Goal: Information Seeking & Learning: Check status

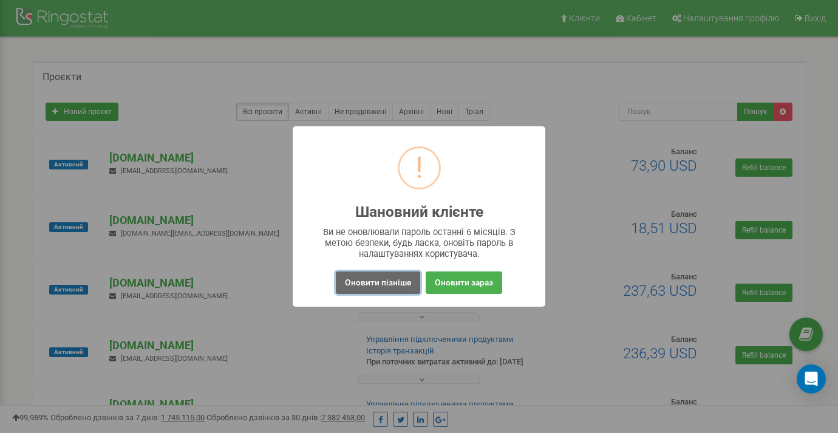
click at [371, 282] on button "Оновити пізніше" at bounding box center [378, 282] width 84 height 22
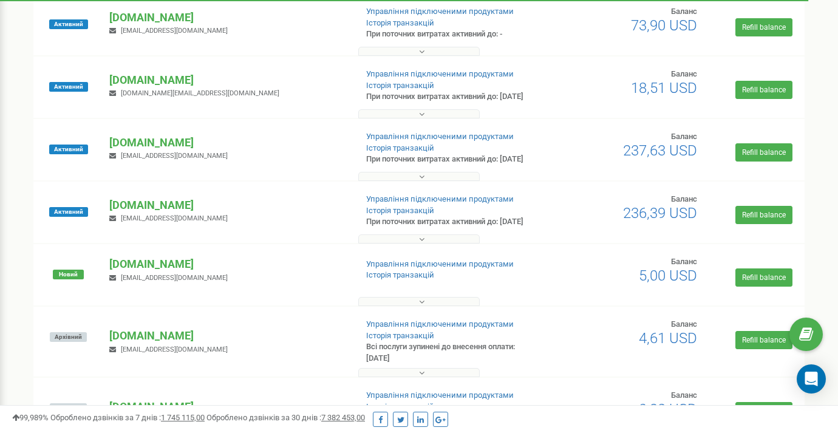
scroll to position [141, 0]
click at [387, 179] on div at bounding box center [418, 173] width 765 height 12
click at [386, 180] on button at bounding box center [418, 175] width 121 height 9
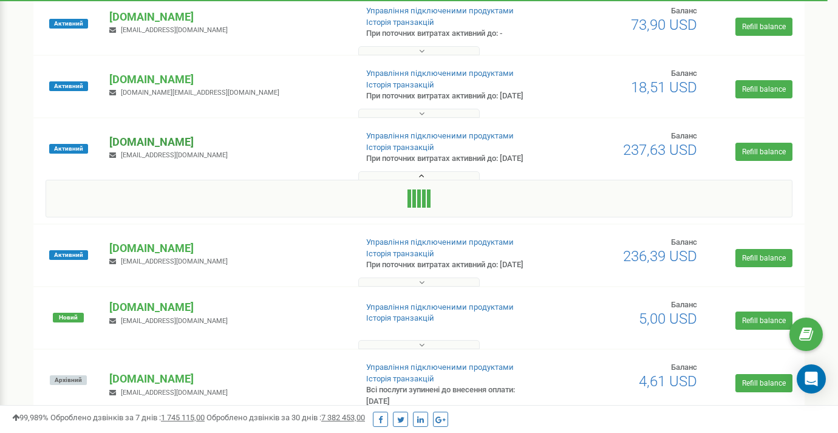
click at [185, 150] on p "[DOMAIN_NAME]" at bounding box center [227, 142] width 237 height 16
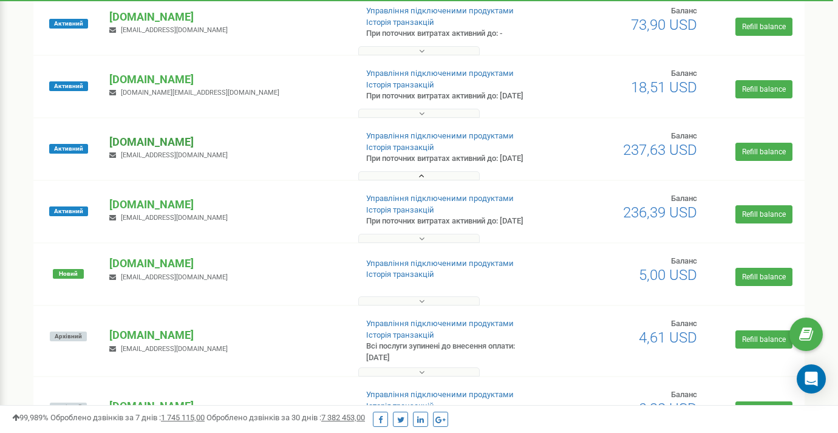
click at [181, 150] on p "[DOMAIN_NAME]" at bounding box center [227, 142] width 237 height 16
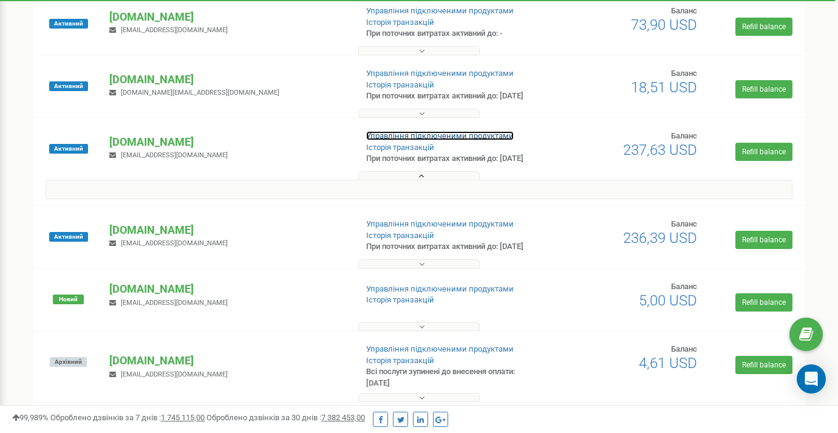
click at [396, 140] on link "Управління підключеними продуктами" at bounding box center [439, 135] width 147 height 9
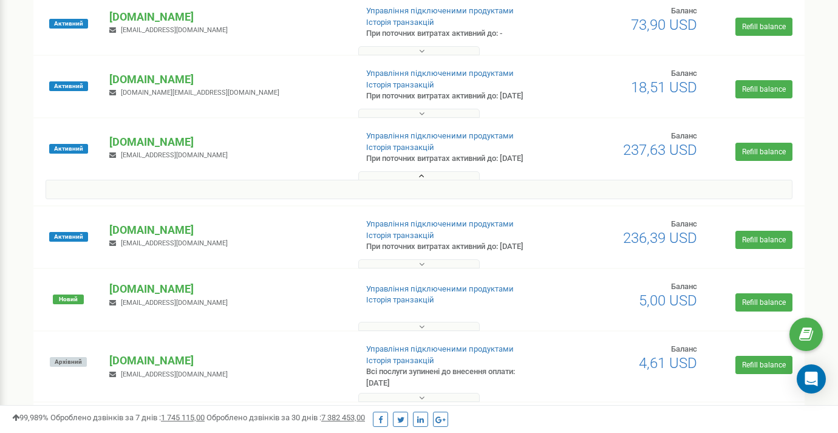
click at [398, 180] on button at bounding box center [418, 175] width 121 height 9
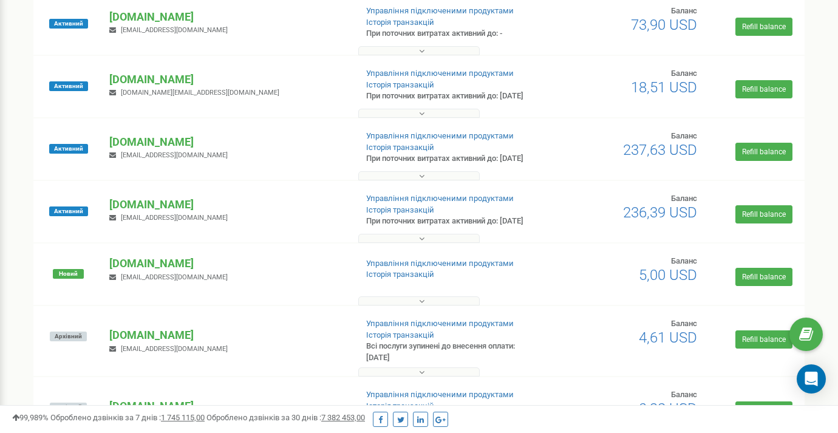
click at [401, 180] on button at bounding box center [418, 175] width 121 height 9
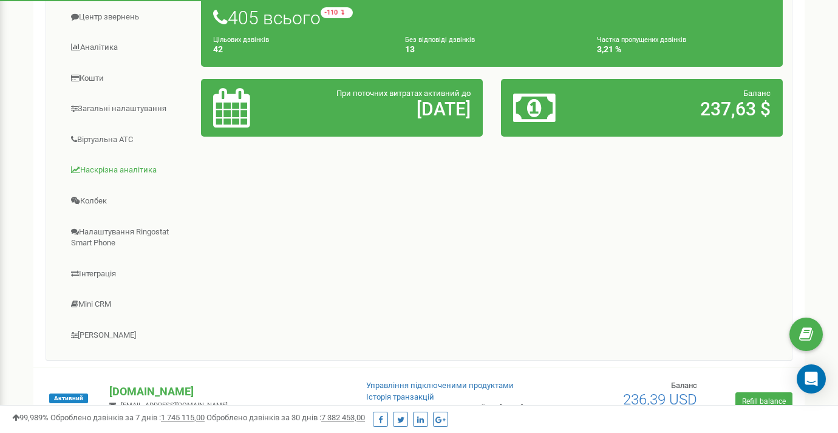
scroll to position [362, 0]
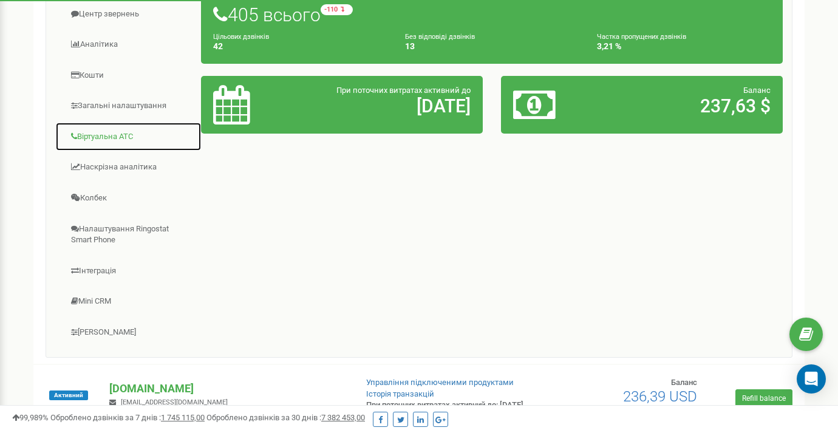
click at [104, 152] on link "Віртуальна АТС" at bounding box center [128, 137] width 146 height 30
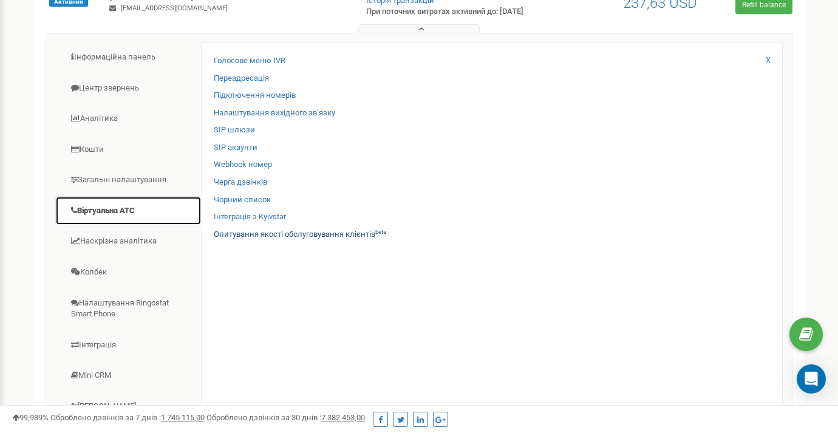
scroll to position [286, 0]
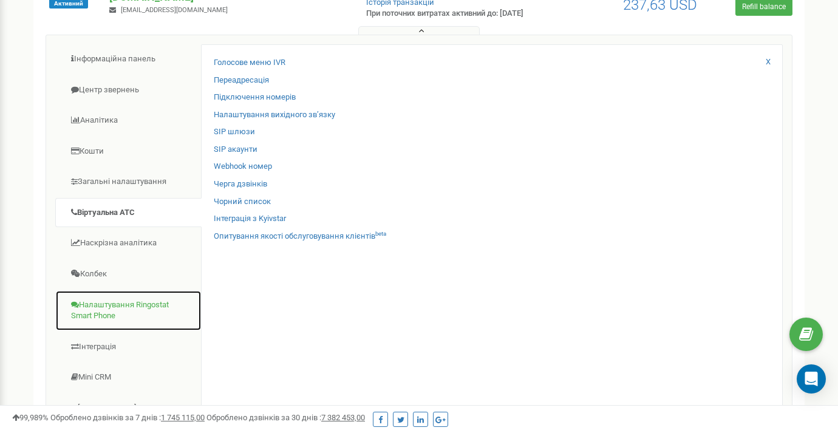
click at [141, 322] on link "Налаштування Ringostat Smart Phone" at bounding box center [128, 310] width 146 height 41
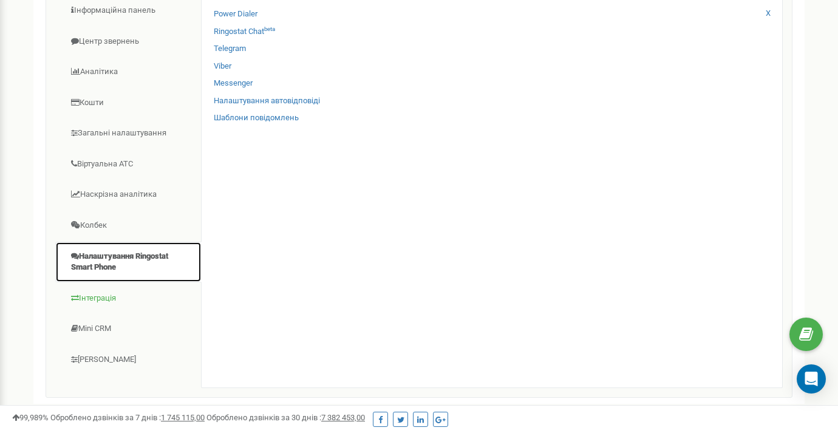
scroll to position [330, 0]
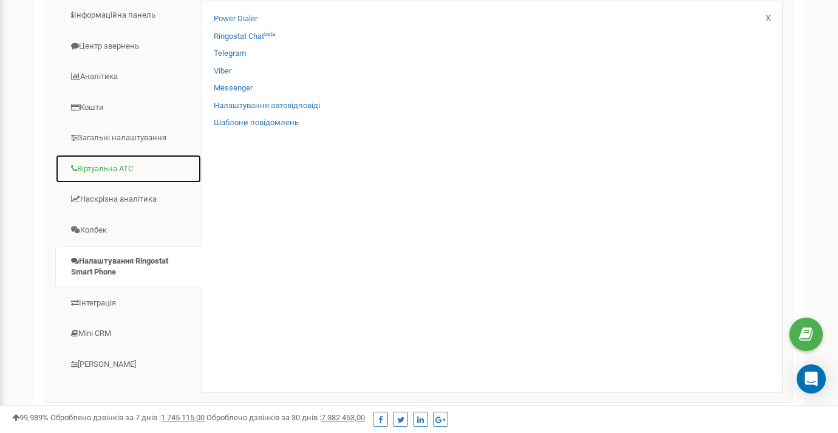
click at [101, 184] on link "Віртуальна АТС" at bounding box center [128, 169] width 146 height 30
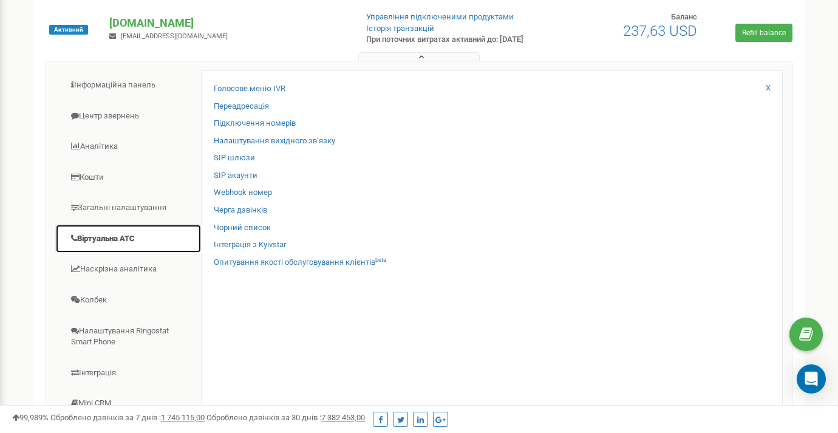
scroll to position [256, 0]
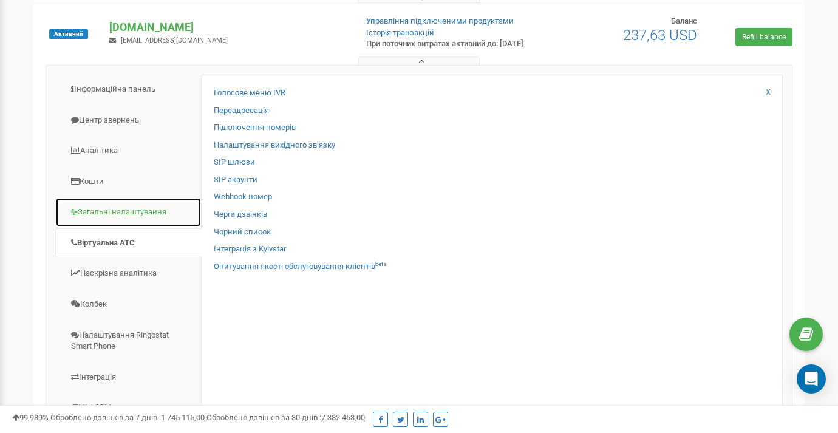
click at [109, 227] on link "Загальні налаштування" at bounding box center [128, 212] width 146 height 30
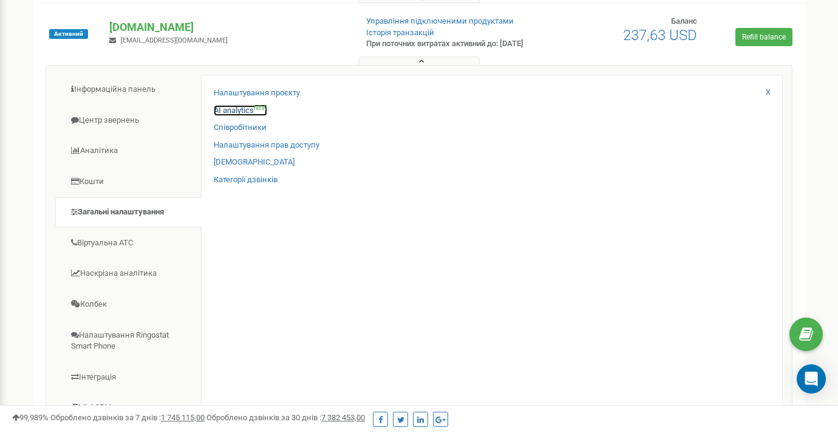
click at [225, 117] on link "AI analytics NEW" at bounding box center [240, 111] width 53 height 12
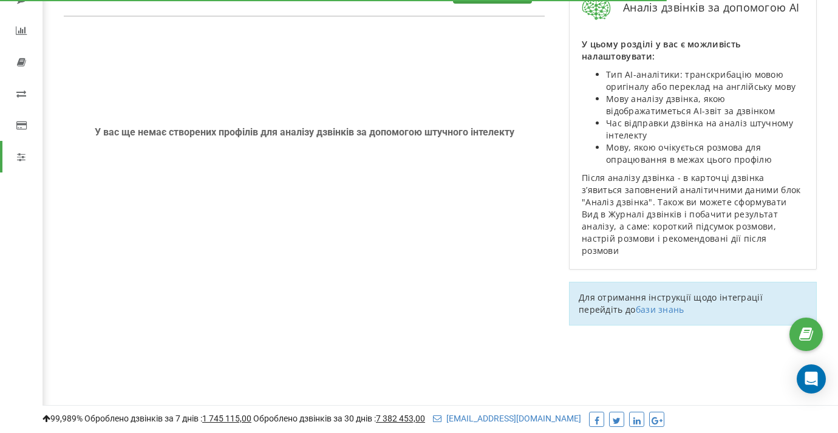
scroll to position [103, 0]
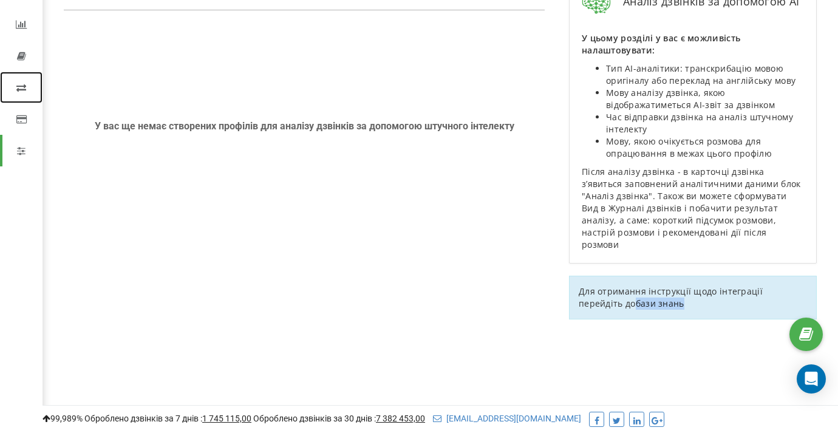
click at [21, 85] on icon at bounding box center [21, 88] width 10 height 10
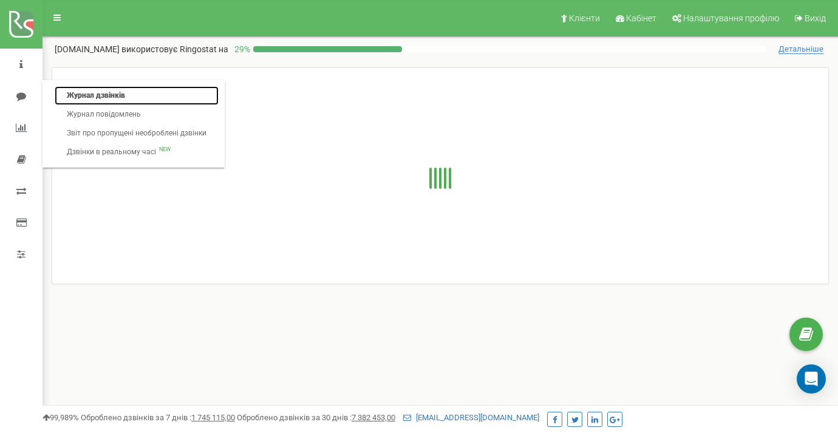
click at [100, 94] on link "Журнал дзвінків" at bounding box center [137, 95] width 164 height 19
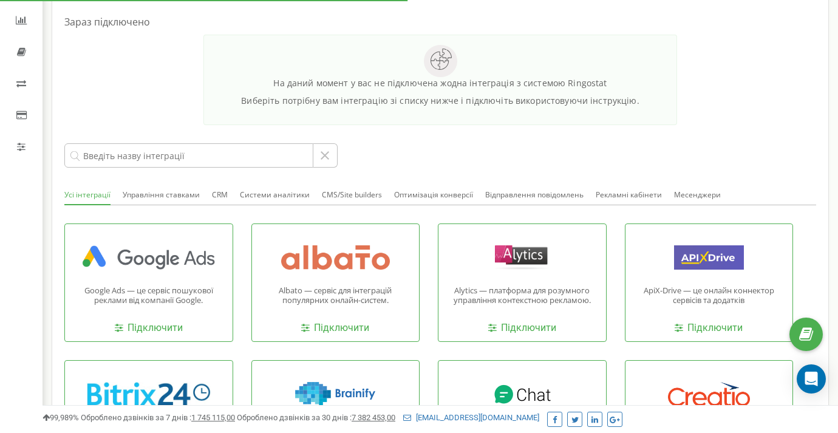
scroll to position [117, 0]
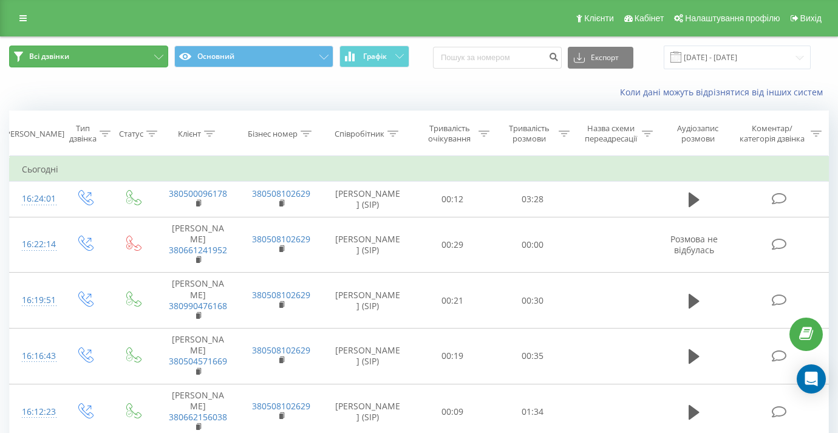
click at [123, 59] on button "Всі дзвінки" at bounding box center [88, 57] width 159 height 22
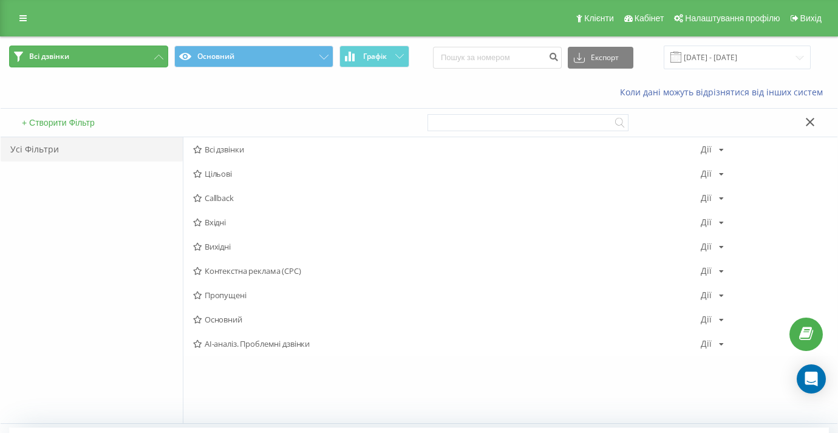
click at [123, 59] on button "Всі дзвінки" at bounding box center [88, 57] width 159 height 22
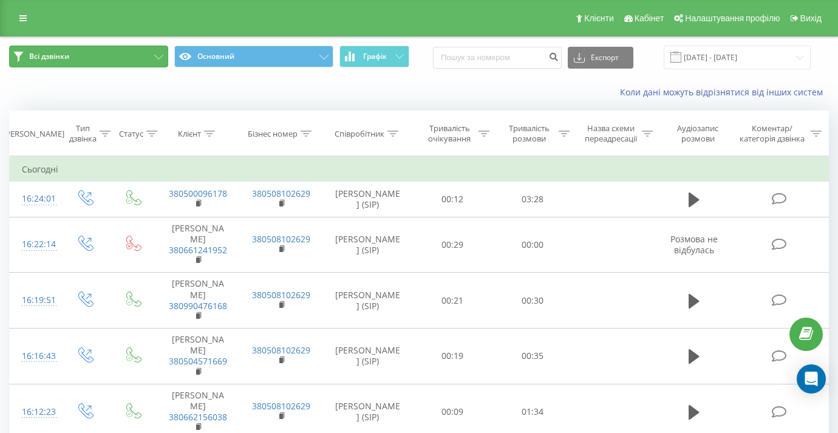
click at [127, 52] on button "Всі дзвінки" at bounding box center [88, 57] width 159 height 22
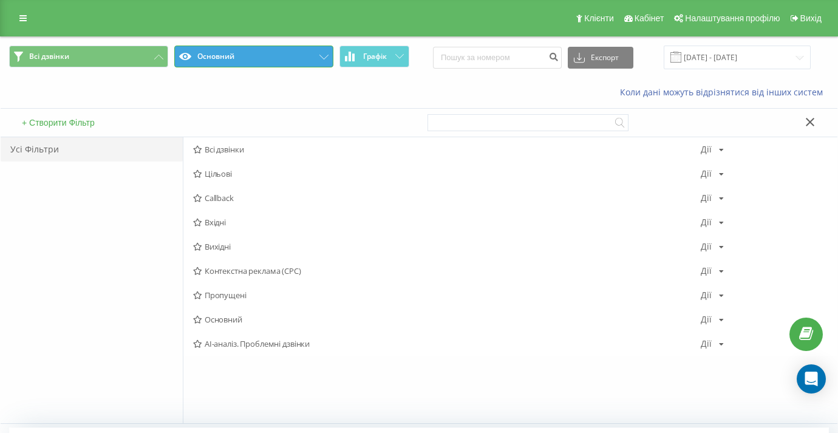
click at [240, 52] on button "Основний" at bounding box center [253, 57] width 159 height 22
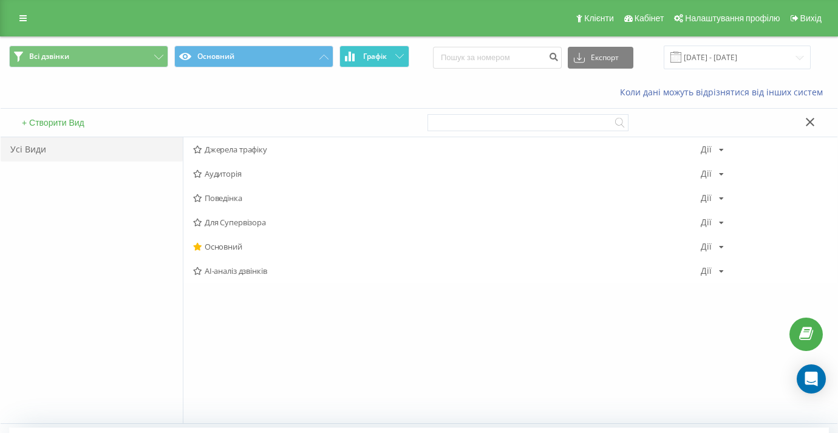
click at [377, 52] on span "Графік" at bounding box center [375, 56] width 24 height 8
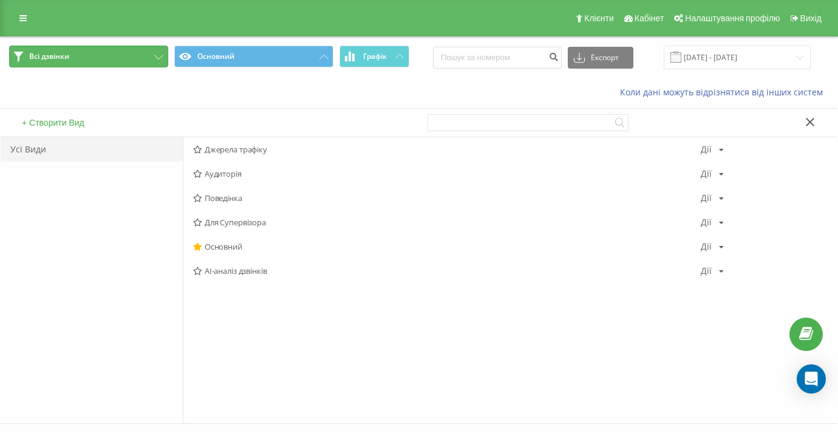
click at [109, 50] on button "Всі дзвінки" at bounding box center [88, 57] width 159 height 22
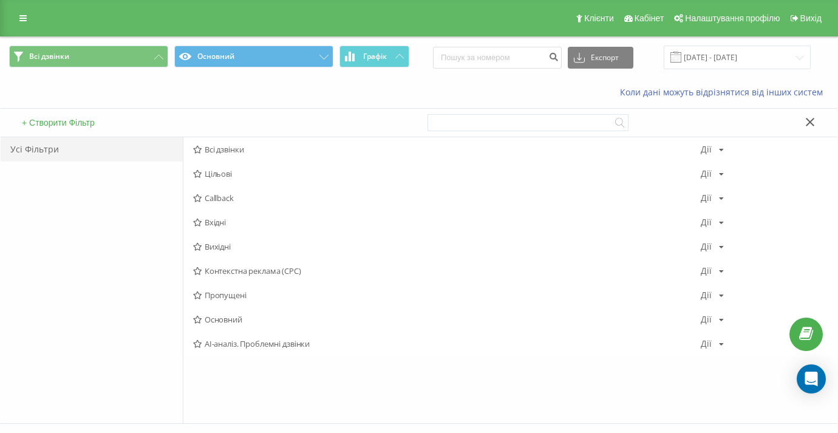
click at [810, 122] on icon at bounding box center [809, 122] width 8 height 8
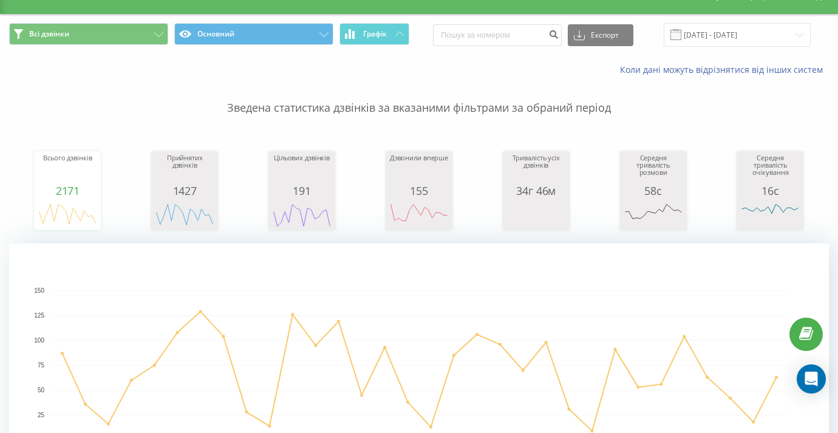
scroll to position [23, 0]
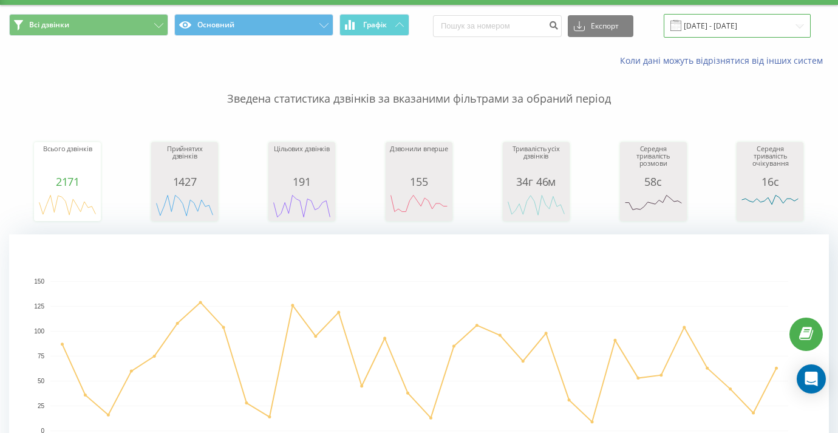
click at [717, 29] on input "22.08.2025 - 22.09.2025" at bounding box center [736, 26] width 147 height 24
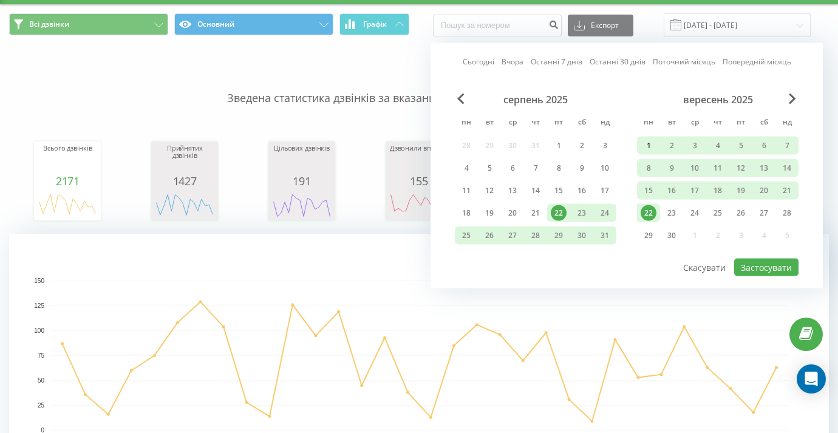
click at [648, 144] on div "1" at bounding box center [648, 146] width 16 height 16
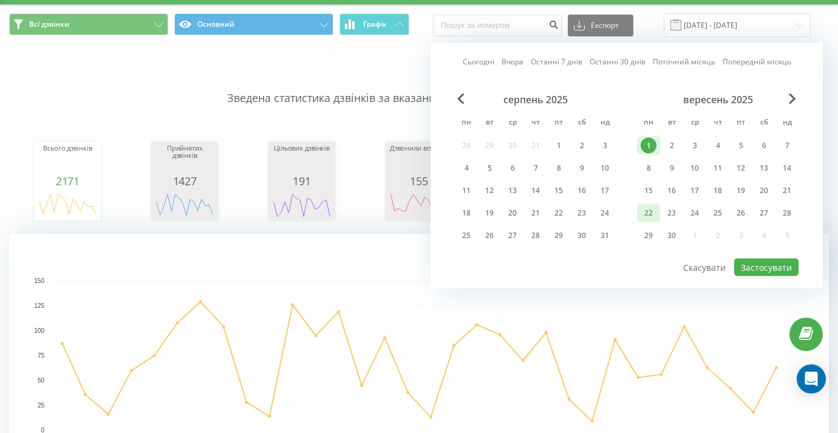
click at [646, 214] on div "22" at bounding box center [648, 213] width 16 height 16
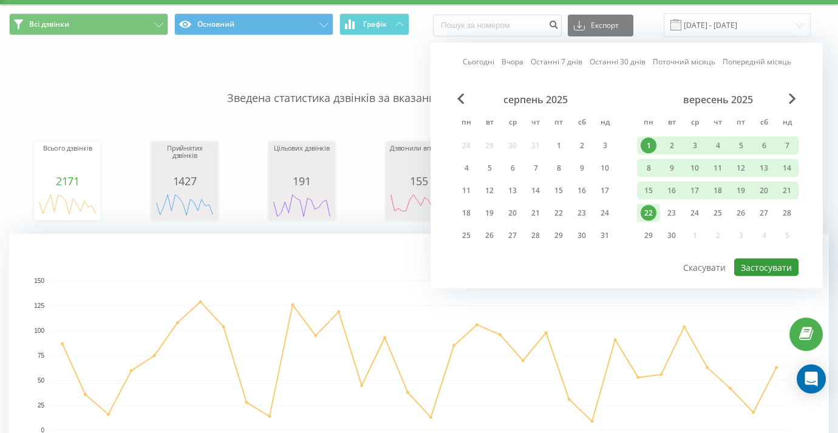
click at [766, 262] on button "Застосувати" at bounding box center [766, 268] width 64 height 18
type input "[DATE] - [DATE]"
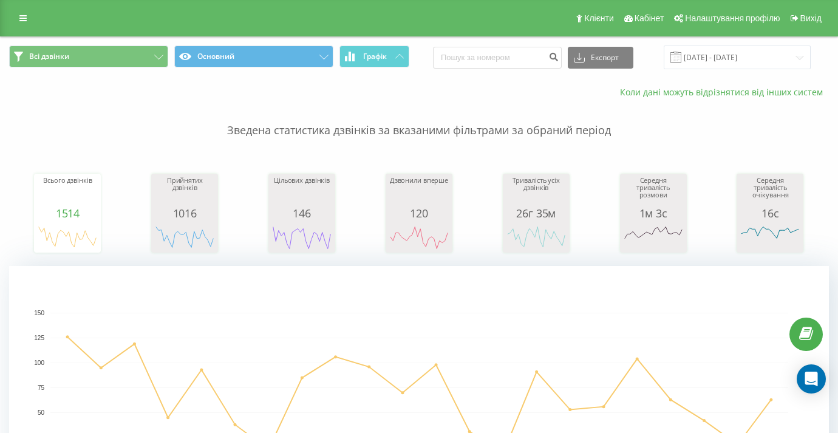
click at [680, 94] on link "Коли дані можуть відрізнятися вiд інших систем" at bounding box center [724, 92] width 209 height 12
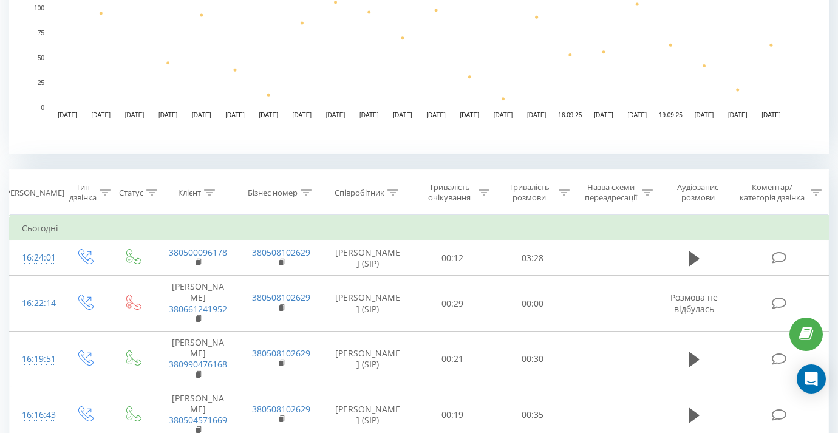
scroll to position [358, 0]
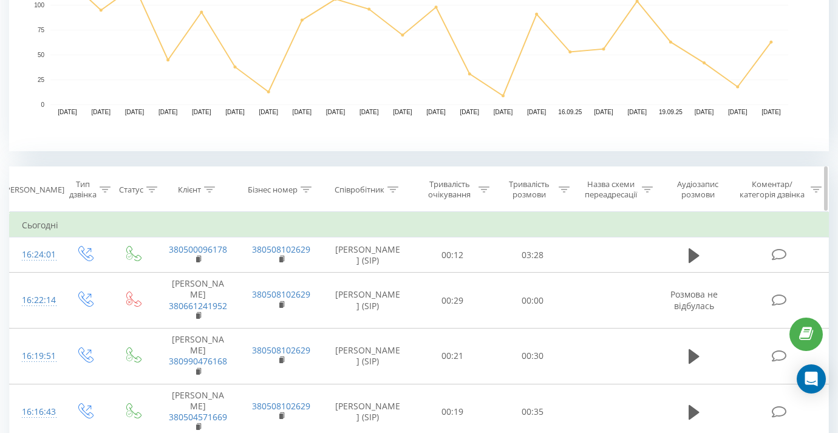
drag, startPoint x: 382, startPoint y: 190, endPoint x: 389, endPoint y: 188, distance: 6.9
click at [382, 190] on div "Співробітник" at bounding box center [359, 190] width 50 height 10
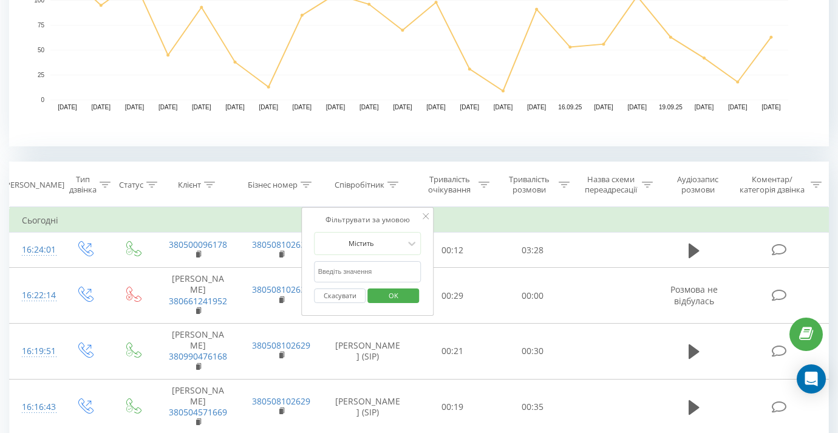
click at [351, 276] on input "text" at bounding box center [367, 271] width 107 height 21
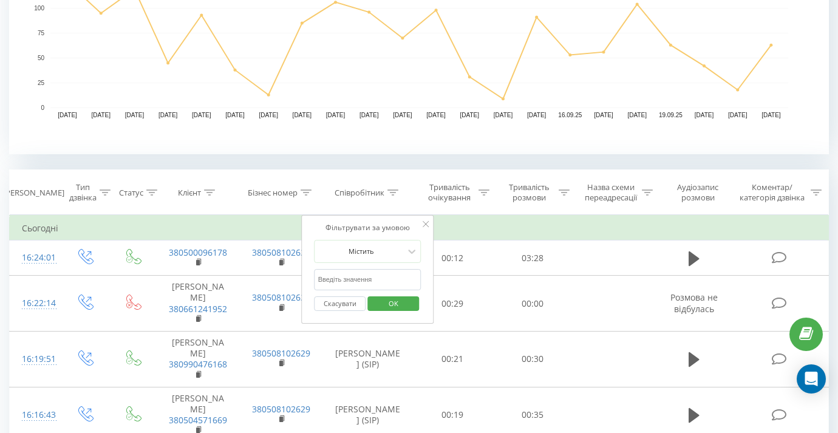
scroll to position [354, 0]
click at [422, 225] on icon at bounding box center [425, 225] width 6 height 6
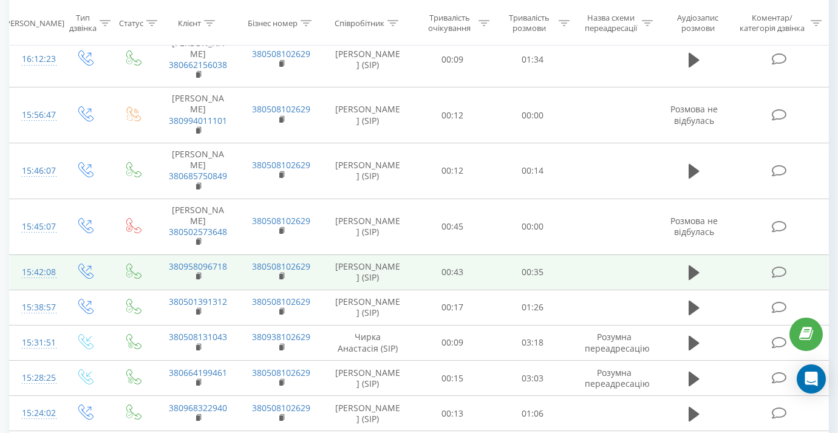
scroll to position [804, 0]
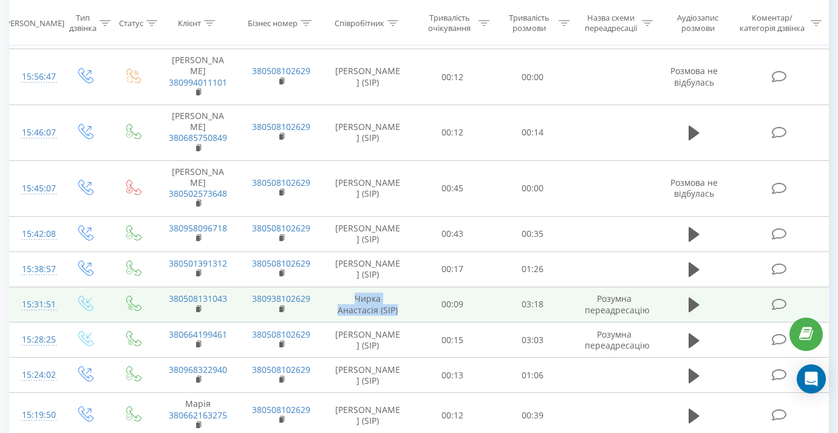
drag, startPoint x: 354, startPoint y: 238, endPoint x: 396, endPoint y: 257, distance: 46.2
click at [396, 286] on td "Чирка Анастасія (SIP)" at bounding box center [367, 303] width 89 height 35
copy td "Чирка Анастасія (SIP)"
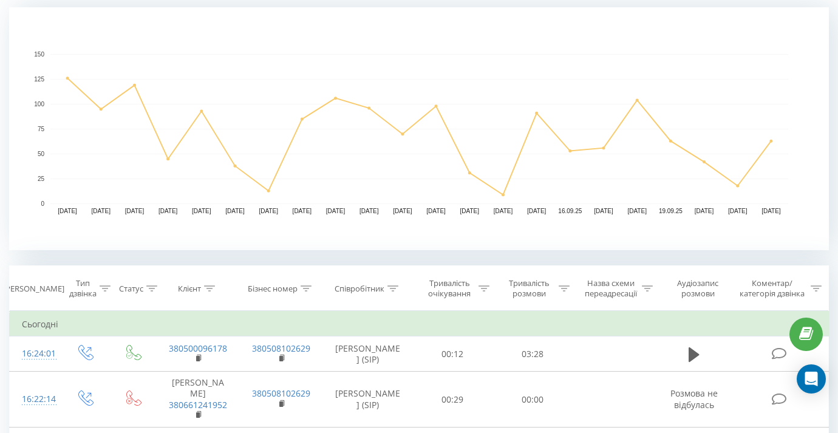
scroll to position [263, 0]
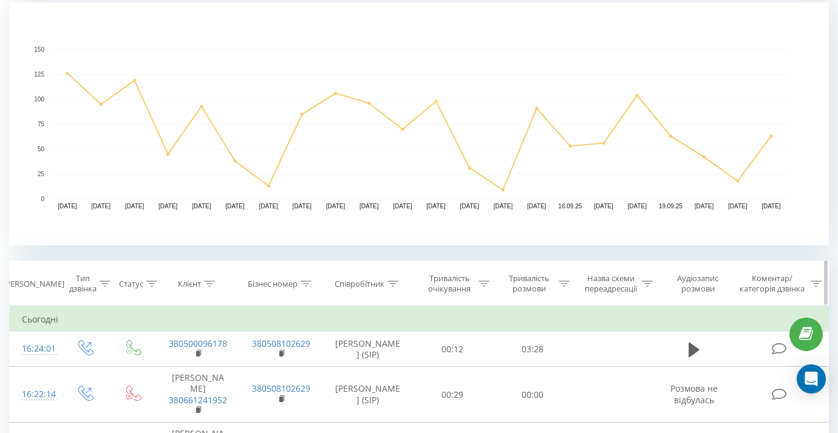
click at [374, 283] on div "Співробітник" at bounding box center [359, 284] width 50 height 10
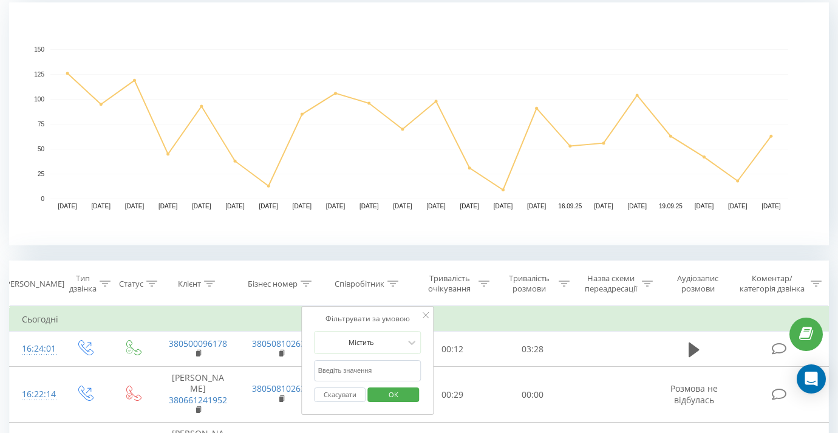
click at [376, 367] on input "text" at bounding box center [367, 370] width 107 height 21
paste input "Чирка Анастасія (SIP)"
type input "Чирка Анастасія (SIP)"
click at [391, 398] on span "OK" at bounding box center [393, 394] width 34 height 19
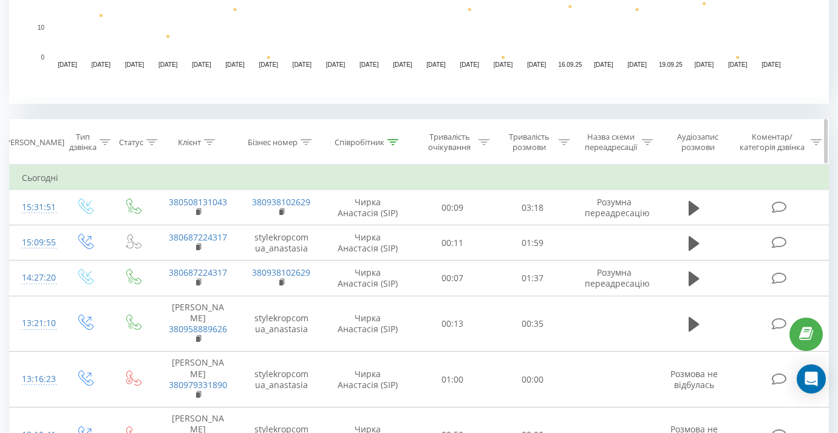
scroll to position [405, 0]
click at [384, 147] on th "Співробітник" at bounding box center [368, 141] width 90 height 45
click at [385, 143] on div "Співробітник" at bounding box center [366, 142] width 64 height 10
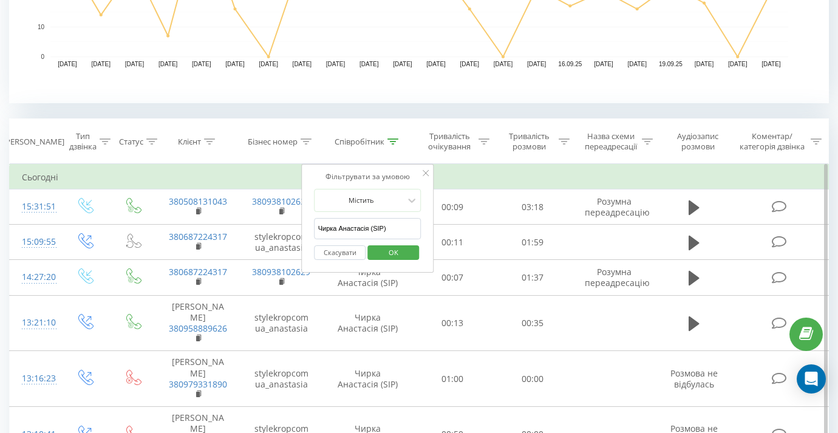
click at [399, 225] on input "Чирка Анастасія (SIP)" at bounding box center [367, 228] width 107 height 21
drag, startPoint x: 399, startPoint y: 225, endPoint x: 317, endPoint y: 225, distance: 81.9
click at [317, 225] on input "Чирка Анастасія (SIP)" at bounding box center [367, 228] width 107 height 21
click at [405, 255] on span "OK" at bounding box center [393, 252] width 34 height 19
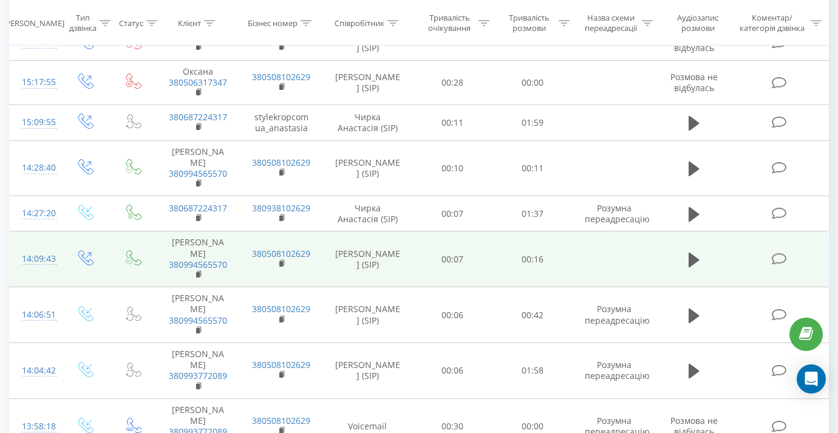
scroll to position [1295, 0]
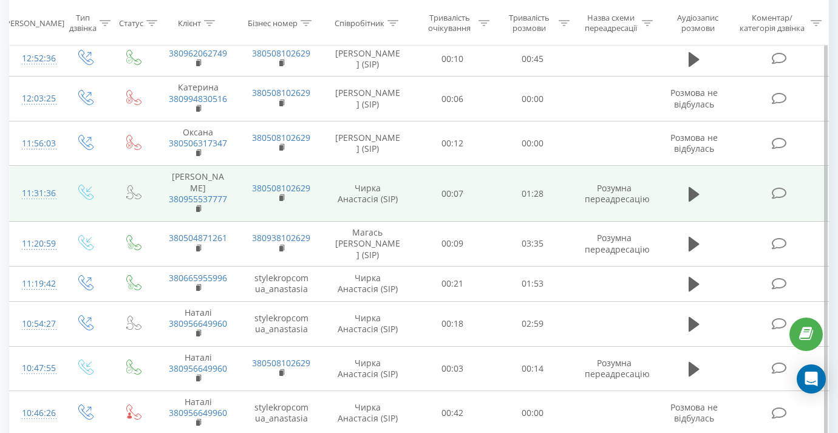
scroll to position [958, 0]
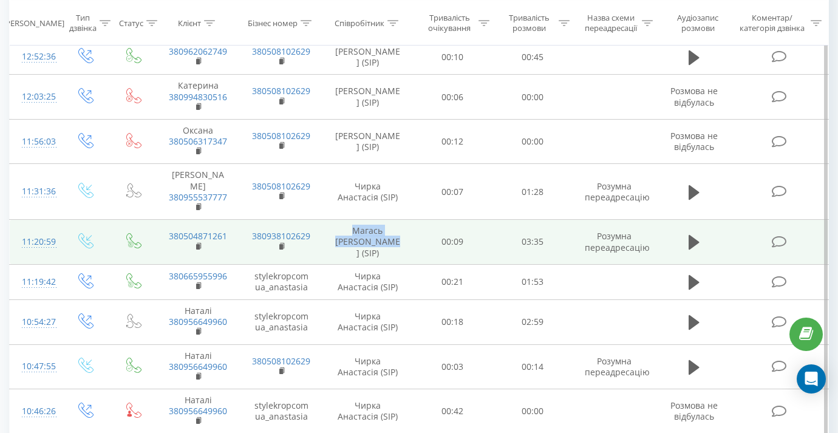
drag, startPoint x: 371, startPoint y: 205, endPoint x: 405, endPoint y: 211, distance: 34.0
click at [405, 220] on td "Магась [PERSON_NAME] (SIP)" at bounding box center [367, 242] width 89 height 45
copy td "Магась [PERSON_NAME] (SIP)"
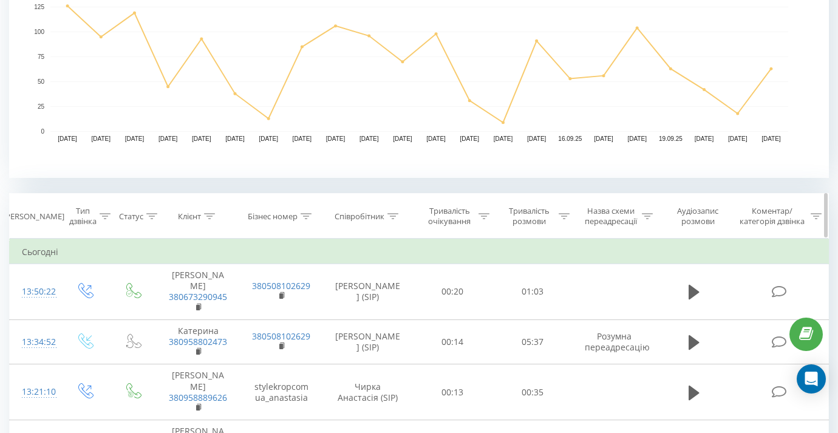
scroll to position [335, 0]
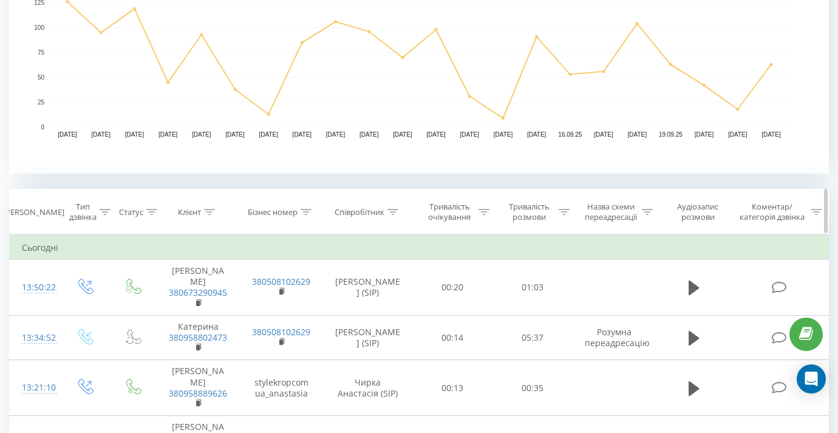
click at [375, 210] on div "Співробітник" at bounding box center [359, 212] width 50 height 10
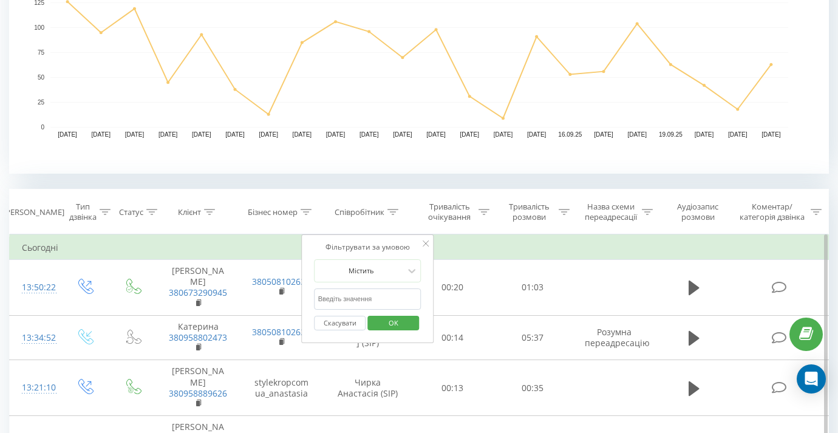
click at [359, 299] on input "text" at bounding box center [367, 298] width 107 height 21
paste input "Магась [PERSON_NAME] (SIP)"
type input "Магась [PERSON_NAME] (SIP)"
click at [395, 322] on span "OK" at bounding box center [393, 322] width 34 height 19
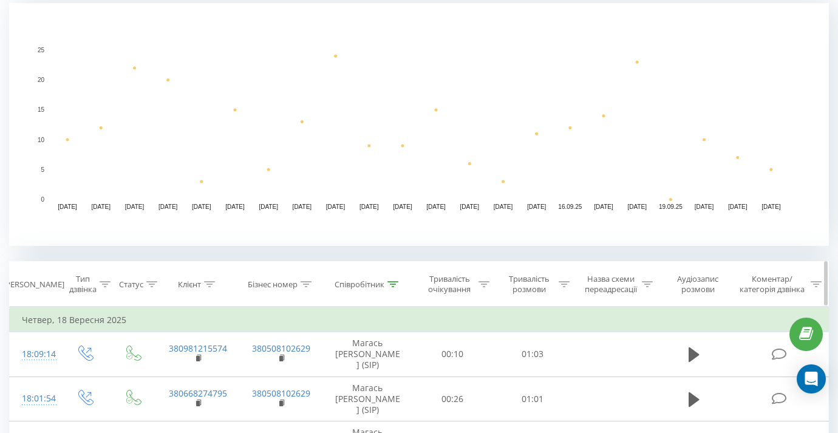
scroll to position [326, 0]
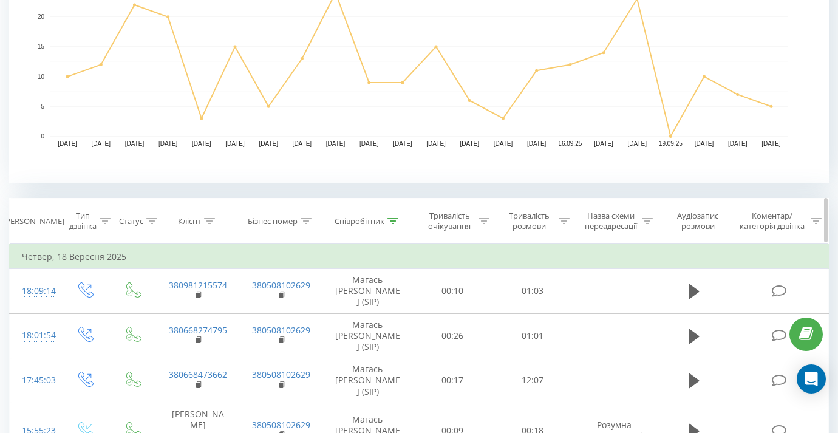
click at [388, 222] on icon at bounding box center [392, 221] width 11 height 6
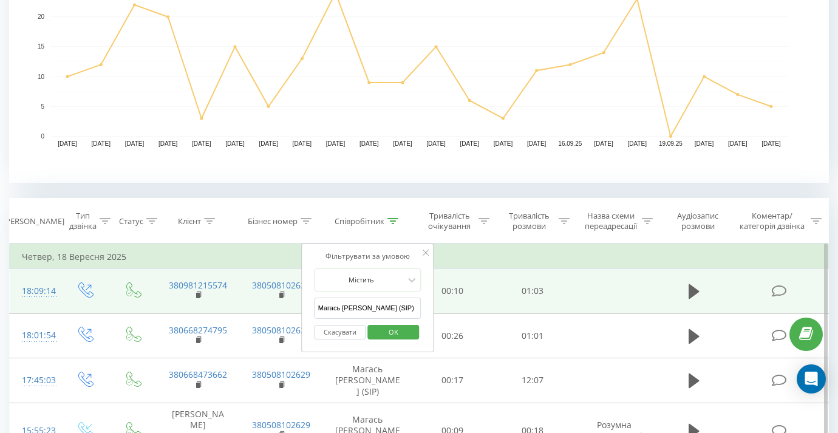
scroll to position [327, 0]
type input "Анастасія"
click button "OK" at bounding box center [393, 331] width 52 height 15
